Goal: Find specific page/section: Find specific page/section

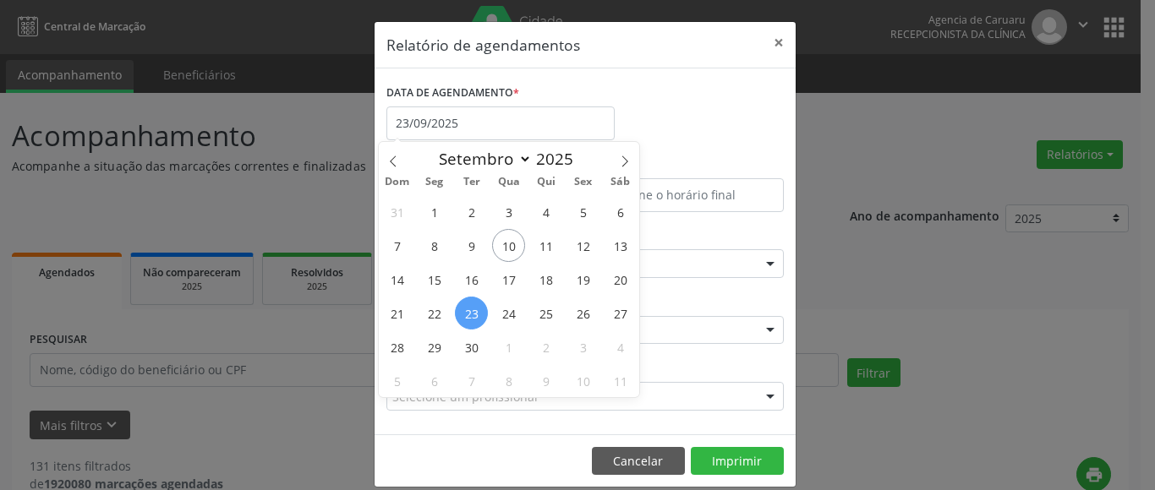
select select "8"
click at [768, 39] on button "×" at bounding box center [779, 42] width 34 height 41
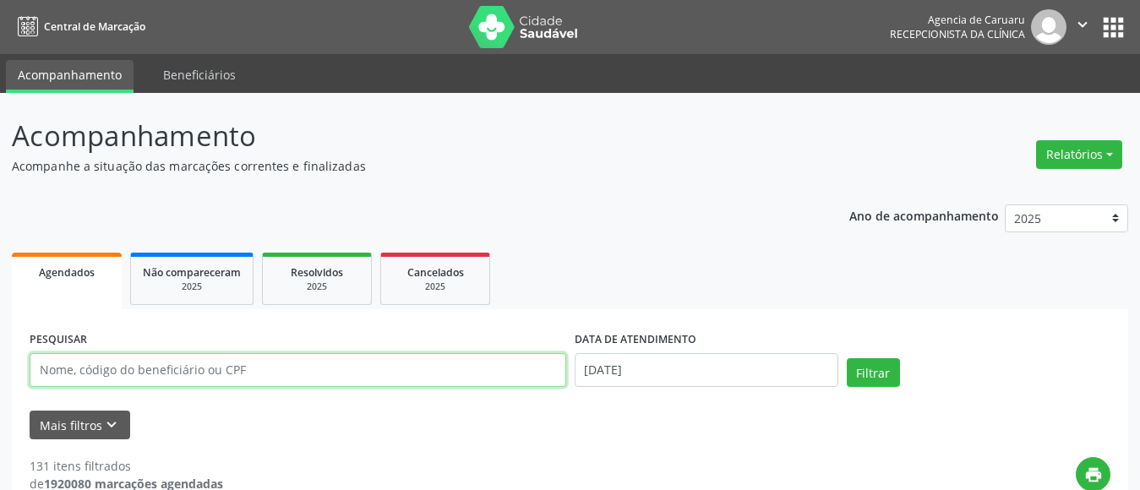
click at [188, 372] on input "text" at bounding box center [298, 370] width 537 height 34
paste input "[PERSON_NAME]"
type input "[PERSON_NAME]"
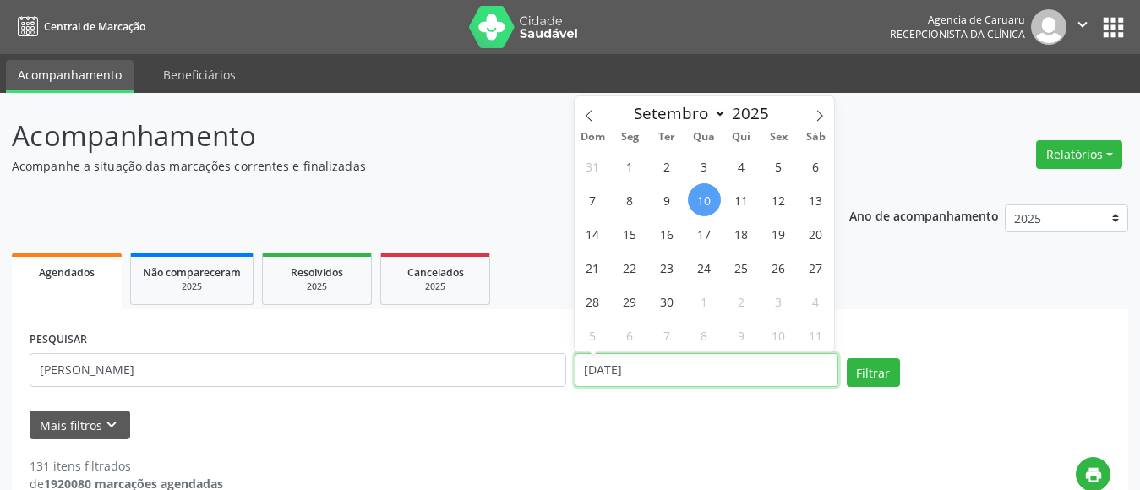
click at [675, 366] on input "[DATE]" at bounding box center [707, 370] width 264 height 34
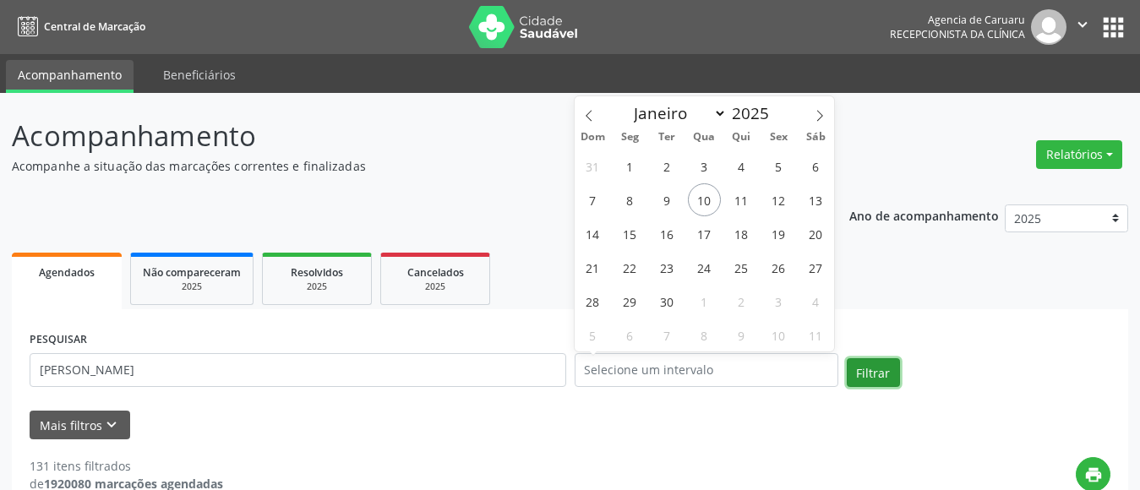
click at [865, 366] on button "Filtrar" at bounding box center [873, 372] width 53 height 29
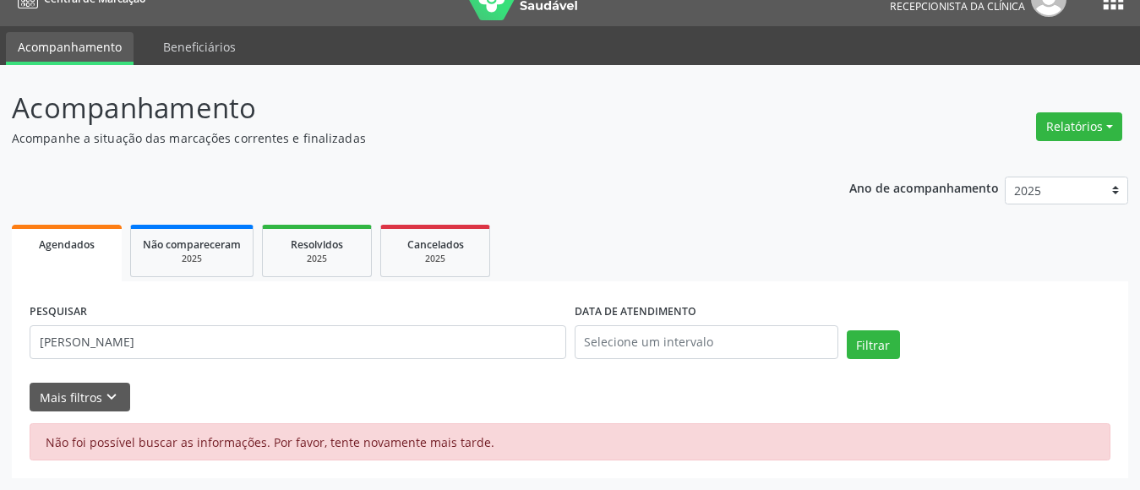
scroll to position [28, 0]
click at [885, 340] on button "Filtrar" at bounding box center [873, 344] width 53 height 29
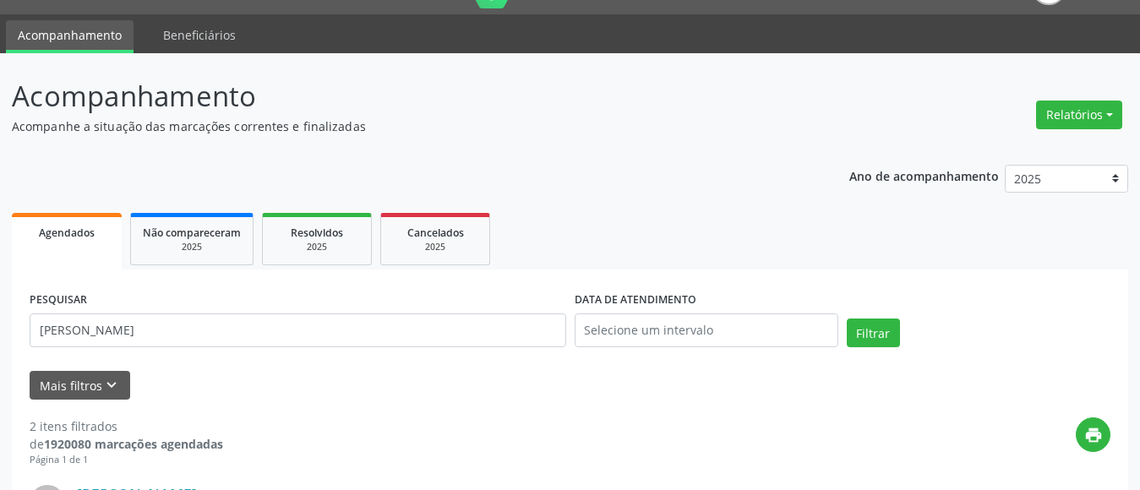
scroll to position [0, 0]
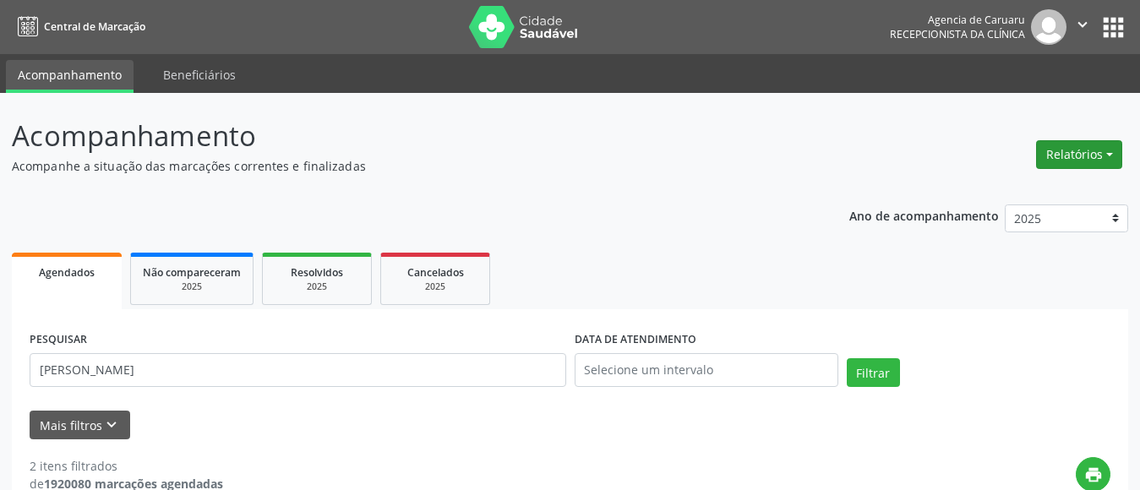
click at [1056, 149] on button "Relatórios" at bounding box center [1079, 154] width 86 height 29
click at [1018, 189] on link "Agendamentos" at bounding box center [1033, 191] width 182 height 24
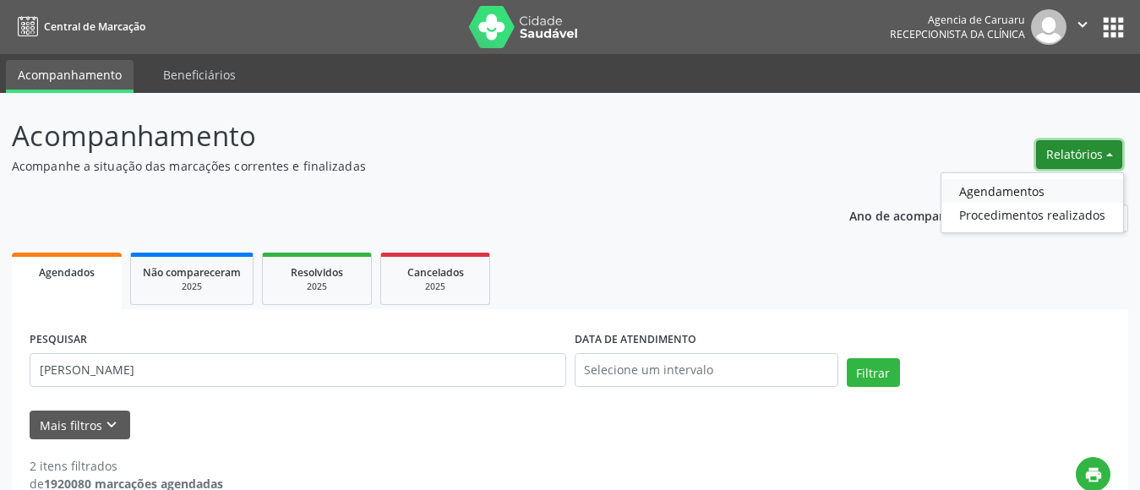
select select "8"
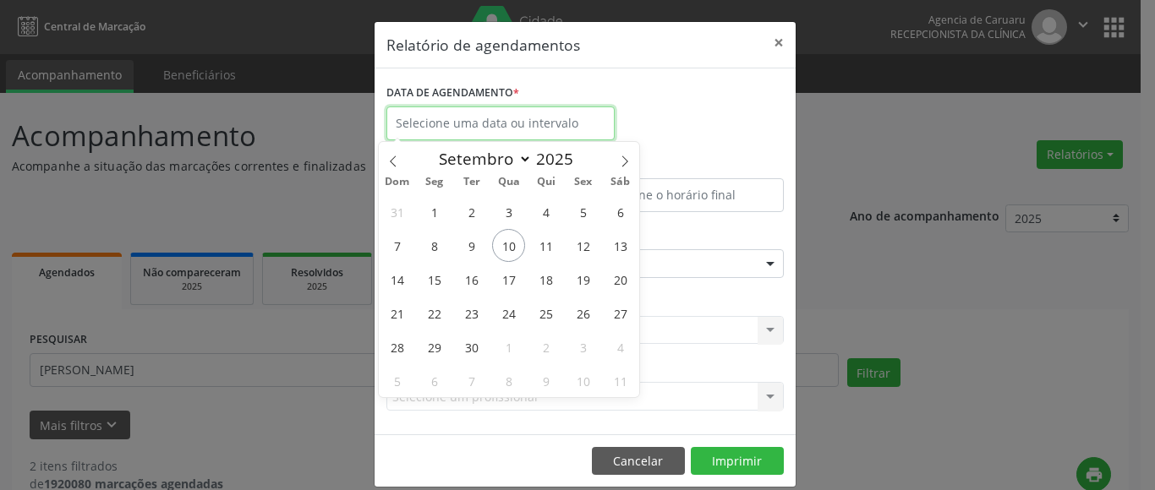
click at [494, 127] on input "text" at bounding box center [500, 123] width 228 height 34
click at [510, 246] on span "10" at bounding box center [508, 245] width 33 height 33
type input "[DATE]"
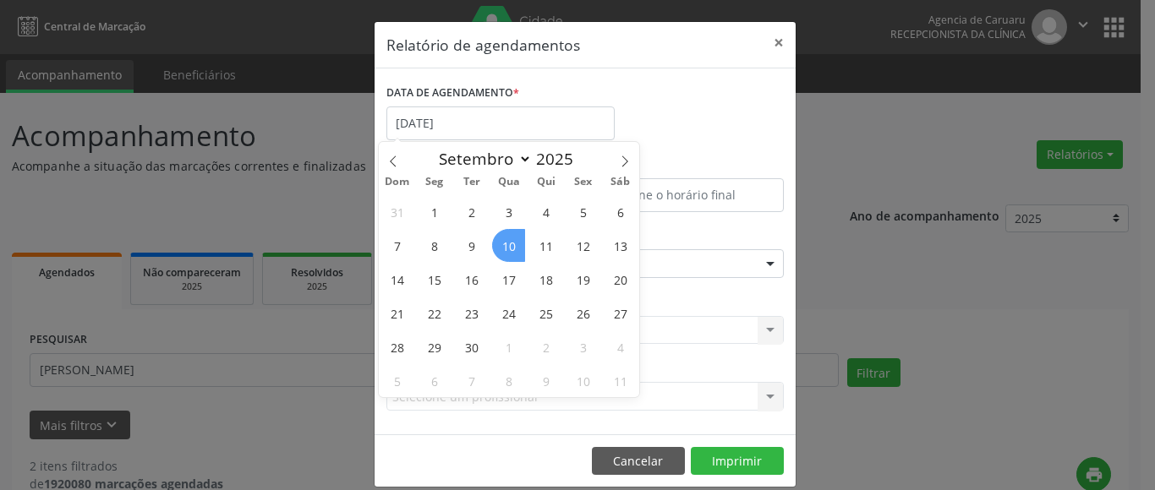
click at [510, 246] on span "10" at bounding box center [508, 245] width 33 height 33
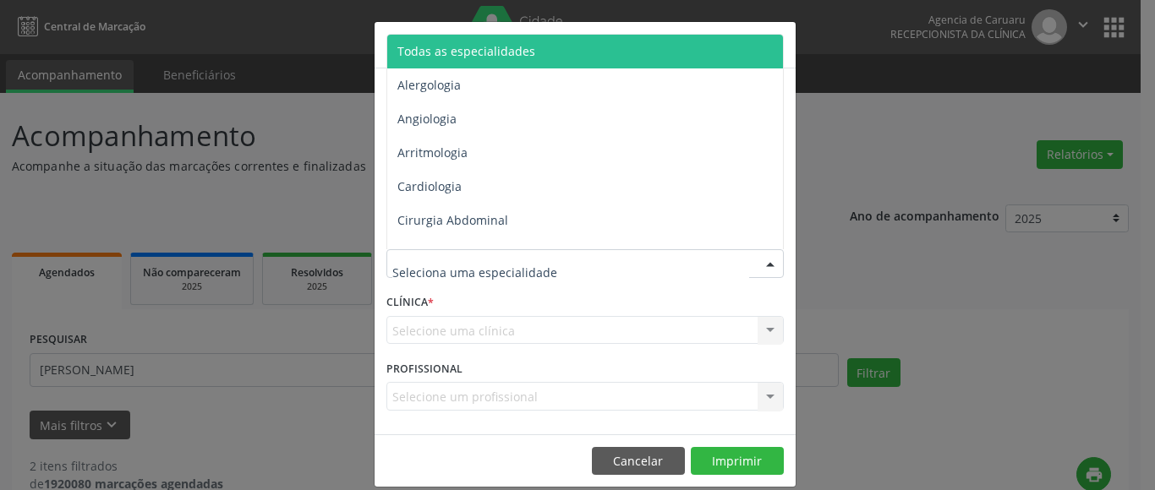
drag, startPoint x: 485, startPoint y: 46, endPoint x: 696, endPoint y: 372, distance: 388.0
click at [486, 46] on span "Todas as especialidades" at bounding box center [466, 51] width 138 height 16
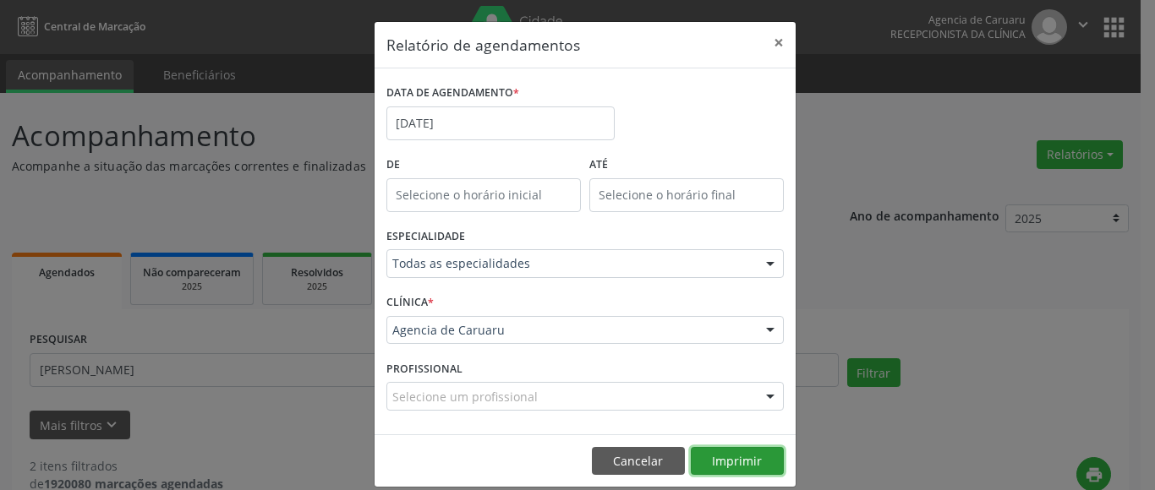
click at [734, 460] on button "Imprimir" at bounding box center [737, 461] width 93 height 29
click at [773, 41] on button "×" at bounding box center [779, 42] width 34 height 41
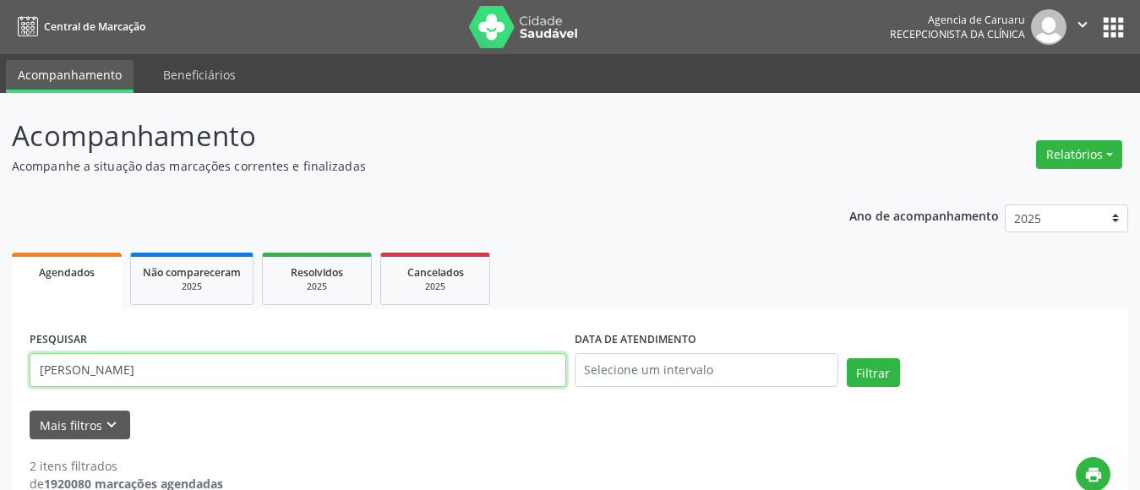
click at [258, 362] on input "[PERSON_NAME]" at bounding box center [298, 370] width 537 height 34
type input "M"
paste input "[PERSON_NAME]"
type input "[PERSON_NAME]"
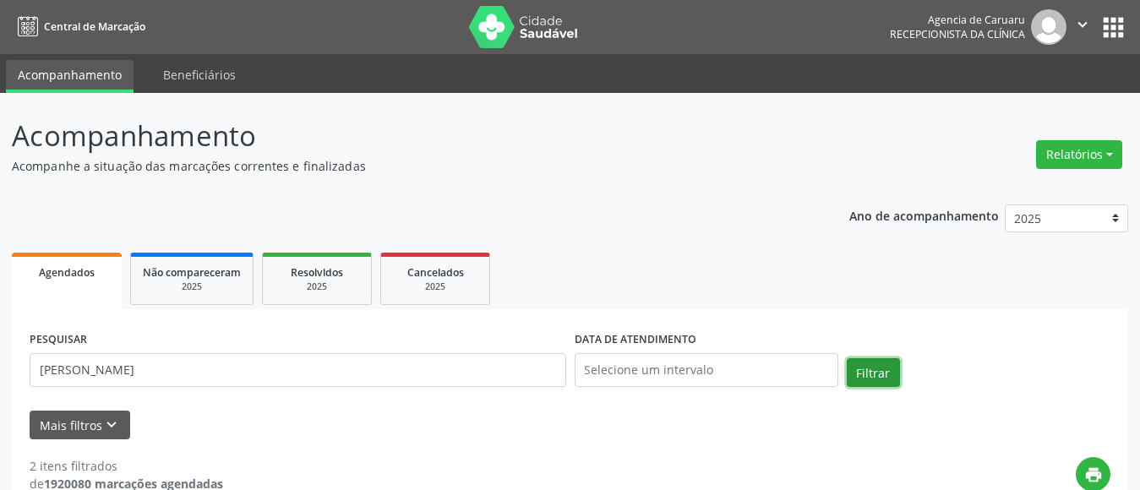
click at [876, 378] on button "Filtrar" at bounding box center [873, 372] width 53 height 29
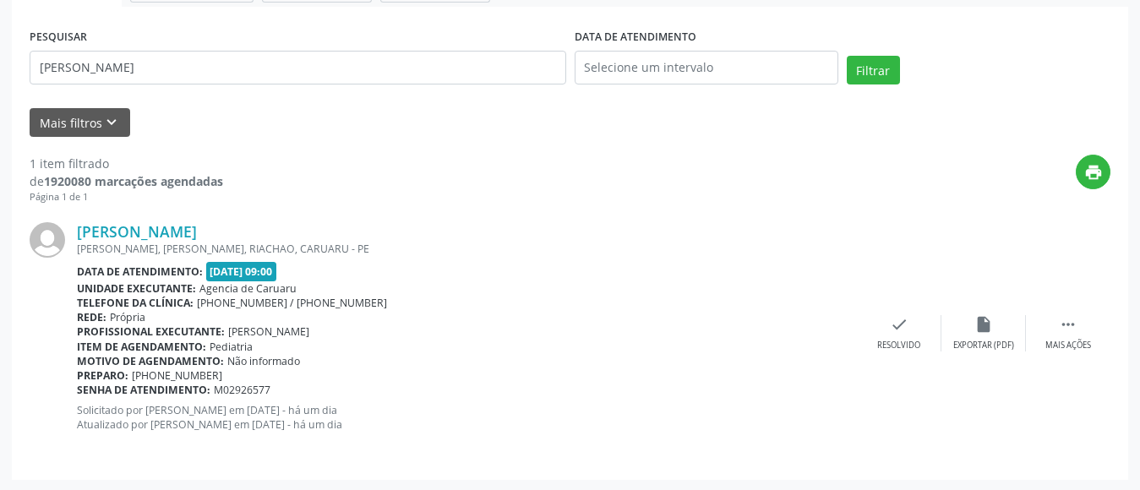
scroll to position [303, 0]
